Goal: Information Seeking & Learning: Learn about a topic

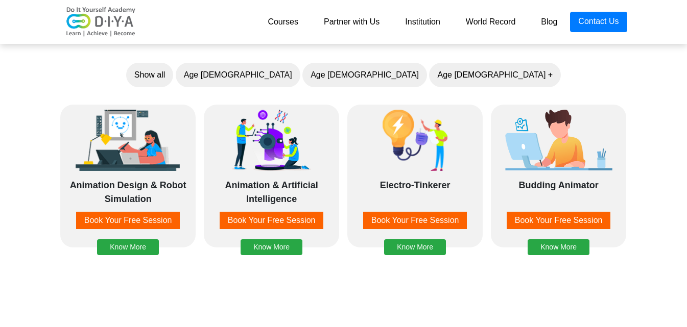
scroll to position [766, 0]
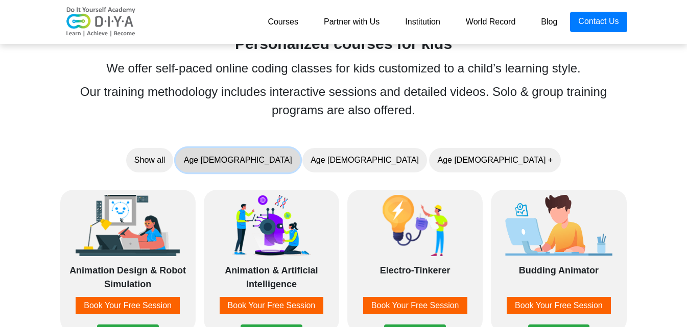
click at [300, 168] on button "Age [DEMOGRAPHIC_DATA]" at bounding box center [238, 160] width 125 height 25
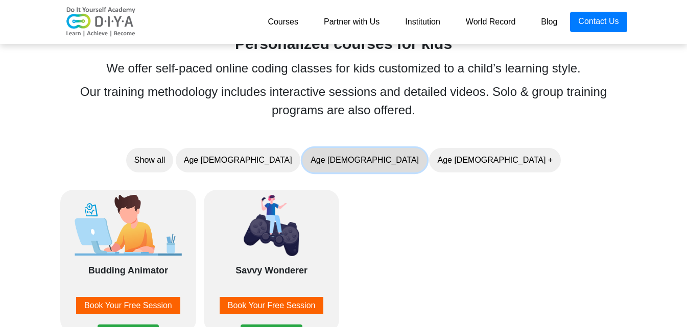
click at [364, 155] on button "Age [DEMOGRAPHIC_DATA]" at bounding box center [364, 160] width 125 height 25
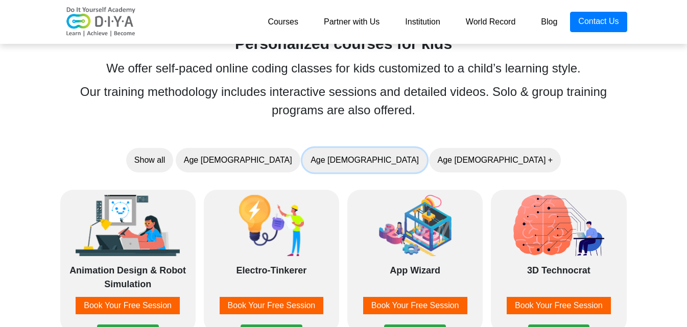
scroll to position [852, 0]
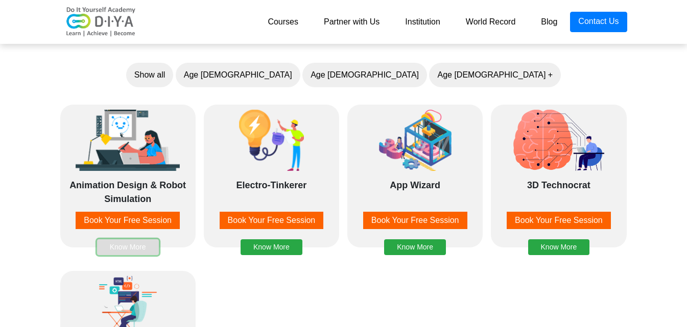
click at [122, 249] on button "Know More" at bounding box center [128, 248] width 62 height 16
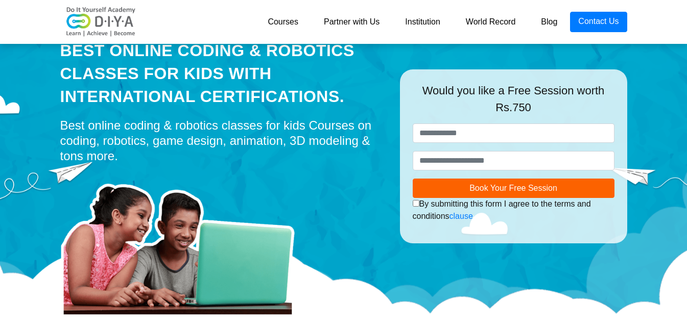
scroll to position [40, 0]
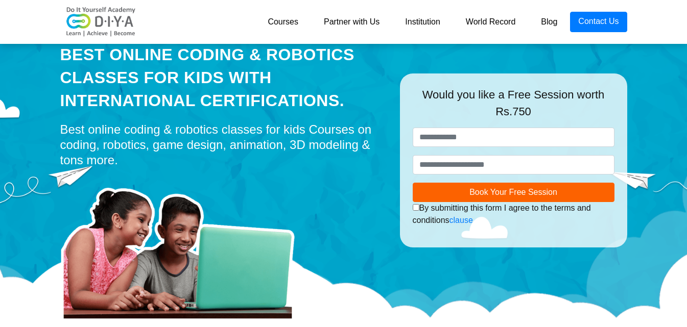
click at [277, 23] on link "Courses" at bounding box center [283, 22] width 56 height 20
